Goal: Information Seeking & Learning: Compare options

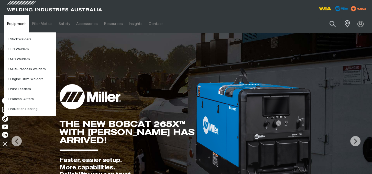
click at [18, 21] on link "Equipment" at bounding box center [16, 24] width 25 height 18
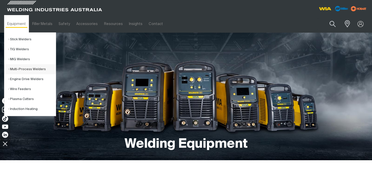
click at [25, 68] on link "Multi-Process Welders" at bounding box center [32, 69] width 48 height 10
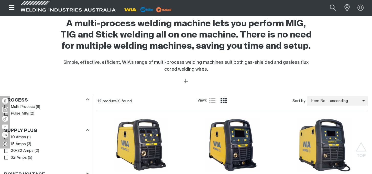
scroll to position [77, 0]
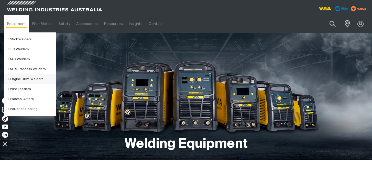
click at [27, 78] on link "Engine Drive Welders" at bounding box center [32, 79] width 48 height 10
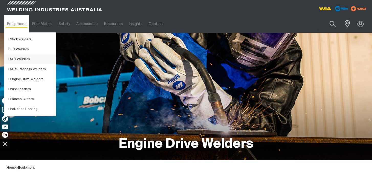
click at [23, 59] on link "MIG Welders" at bounding box center [32, 59] width 48 height 10
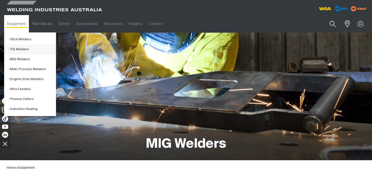
click at [18, 47] on link "TIG Welders" at bounding box center [32, 49] width 48 height 10
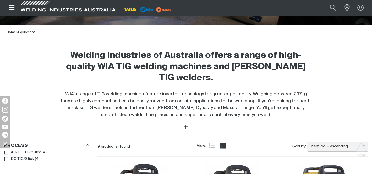
scroll to position [102, 0]
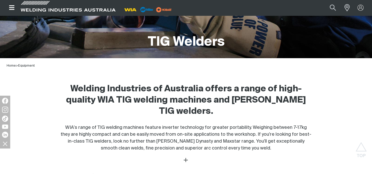
click at [11, 11] on button "Open top menu" at bounding box center [11, 7] width 15 height 15
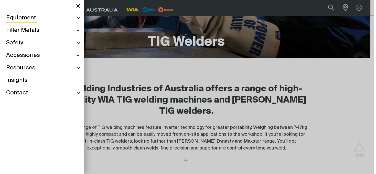
scroll to position [100, 0]
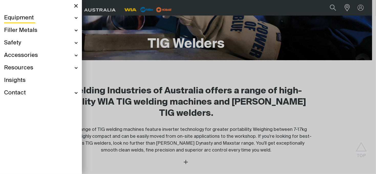
click at [75, 19] on div "Equipment" at bounding box center [41, 18] width 74 height 13
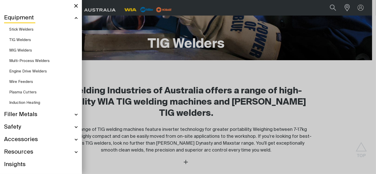
scroll to position [81, 0]
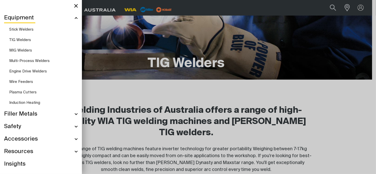
click at [27, 50] on span "MIG Welders" at bounding box center [20, 51] width 23 height 4
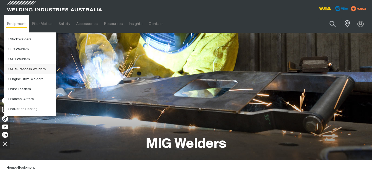
click at [33, 70] on link "Multi-Process Welders" at bounding box center [32, 69] width 48 height 10
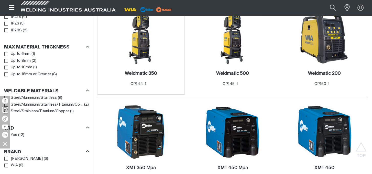
scroll to position [409, 0]
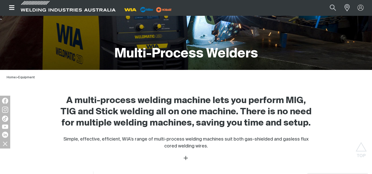
scroll to position [51, 0]
